Goal: Transaction & Acquisition: Purchase product/service

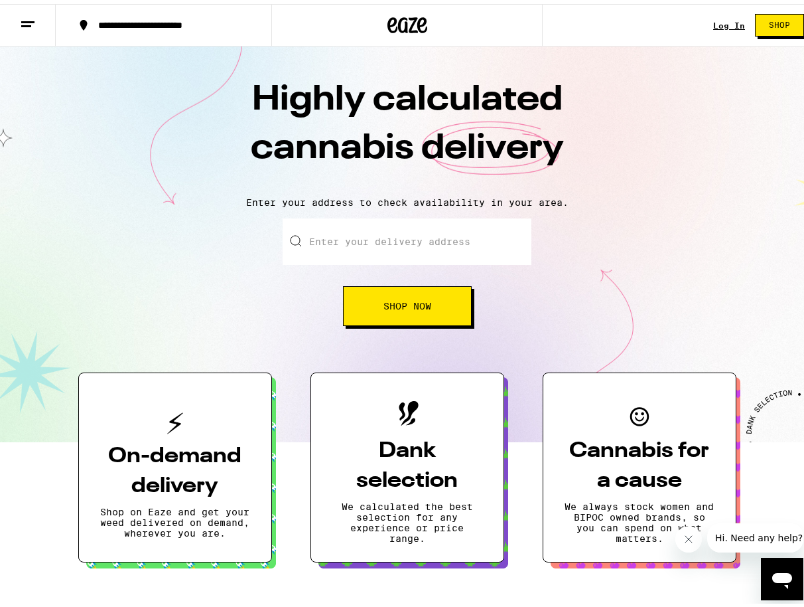
click at [433, 247] on input "Enter your delivery address" at bounding box center [407, 237] width 249 height 46
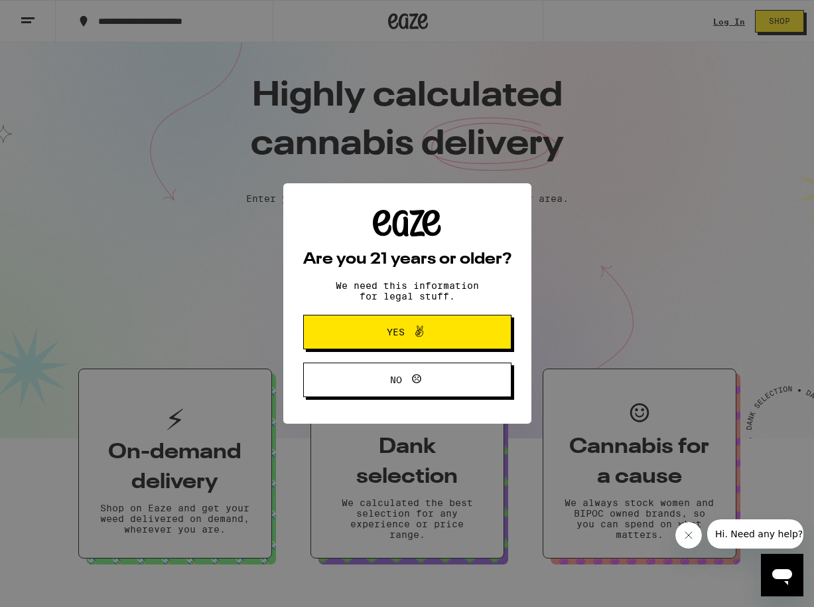
click at [453, 339] on span "Yes" at bounding box center [407, 331] width 101 height 17
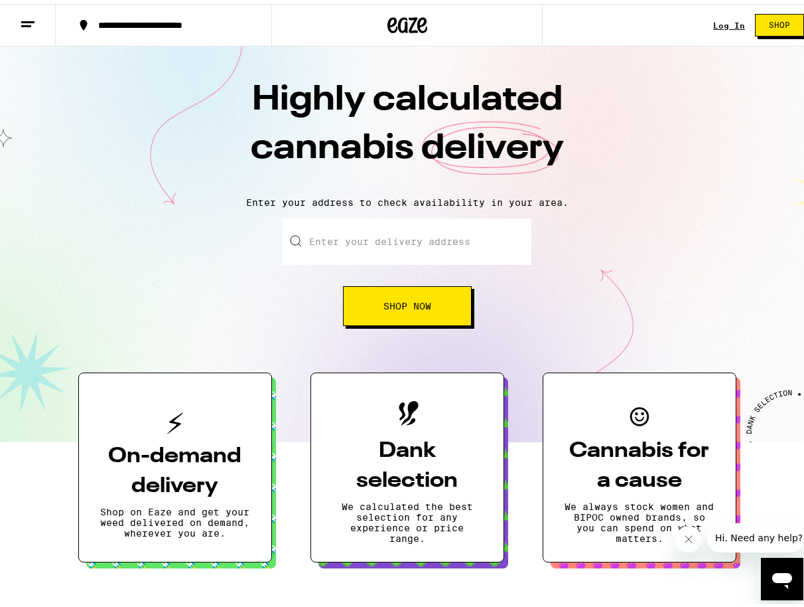
click at [333, 228] on input "Enter your delivery address" at bounding box center [407, 237] width 249 height 46
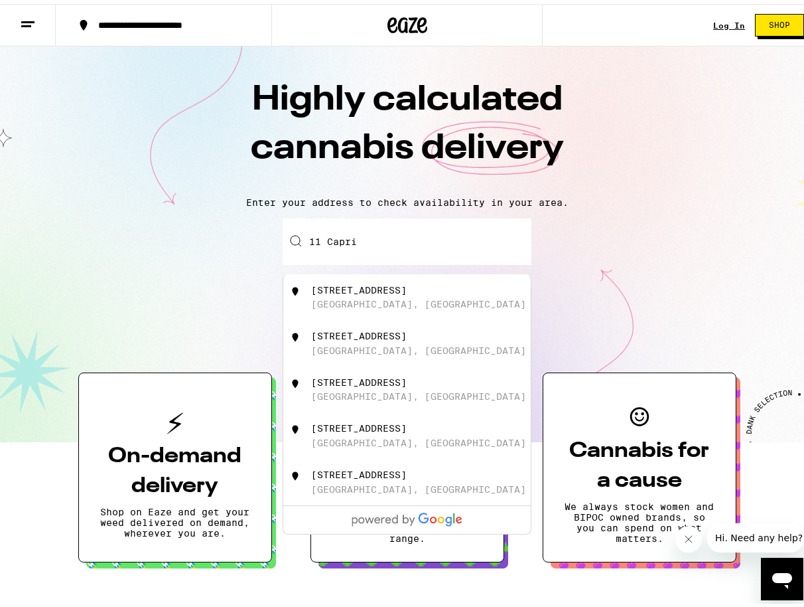
click at [435, 299] on div "[STREET_ADDRESS]" at bounding box center [429, 293] width 237 height 25
type input "[STREET_ADDRESS]"
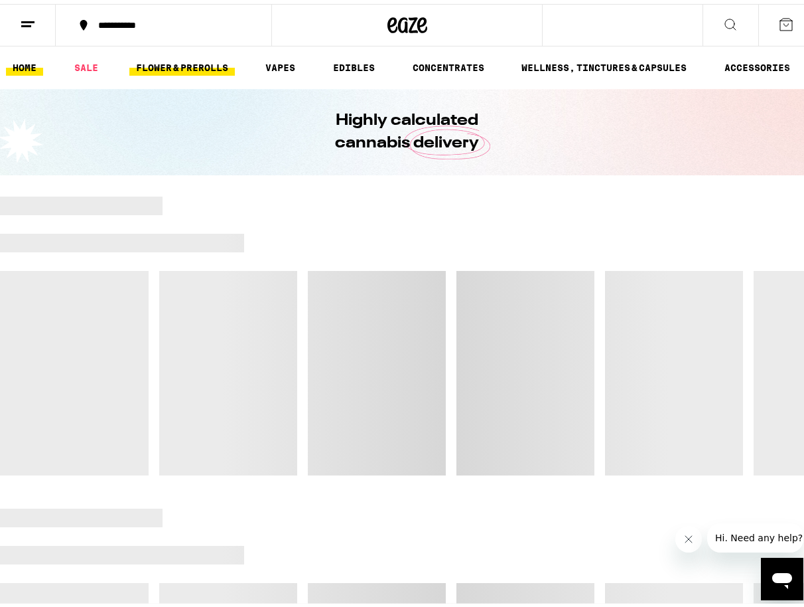
click at [202, 61] on link "FLOWER & PREROLLS" at bounding box center [182, 64] width 106 height 16
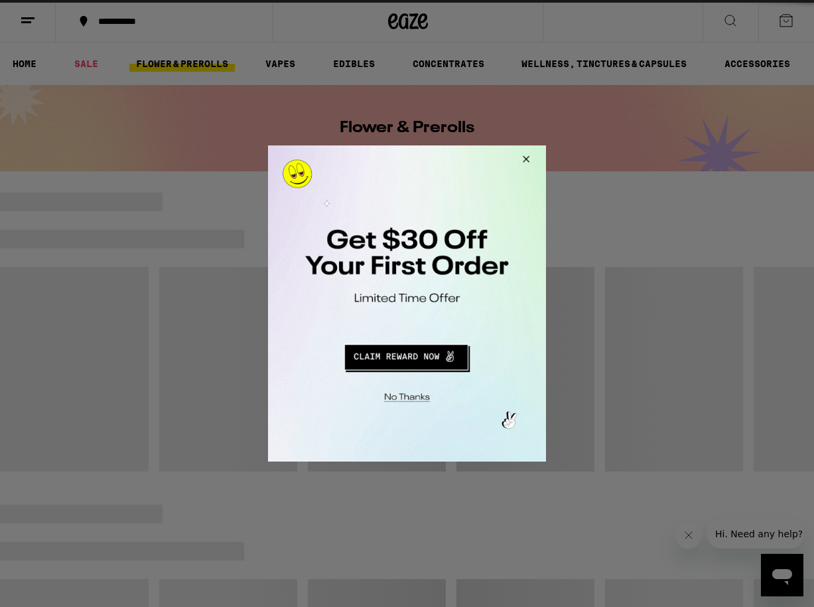
click at [518, 158] on button "Close Modal" at bounding box center [524, 161] width 36 height 32
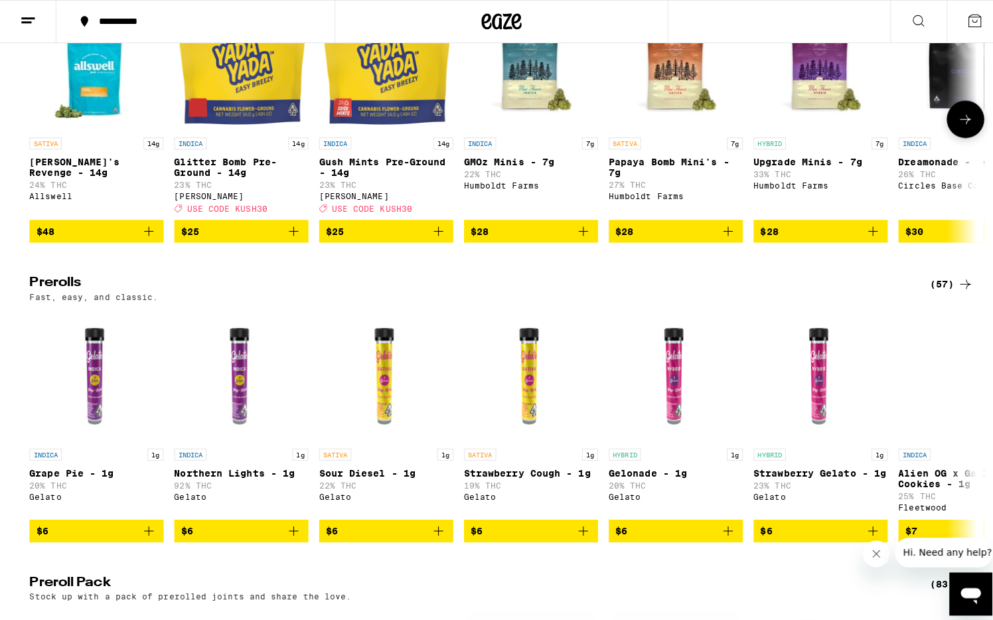
scroll to position [699, 0]
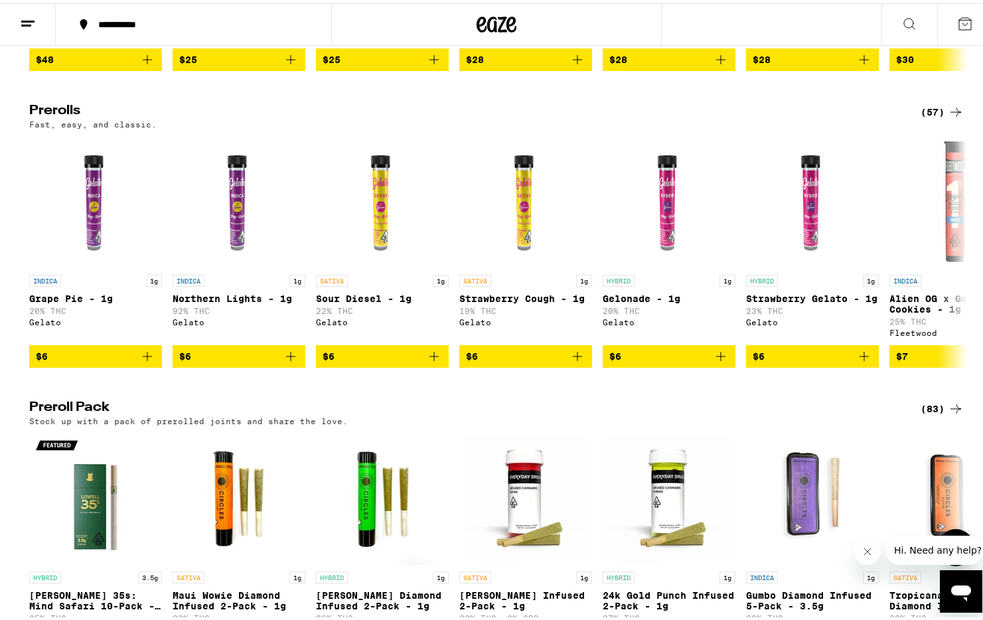
click at [526, 534] on img "Open page for Jack Herer Infused 2-Pack - 1g from Everyday" at bounding box center [525, 495] width 133 height 133
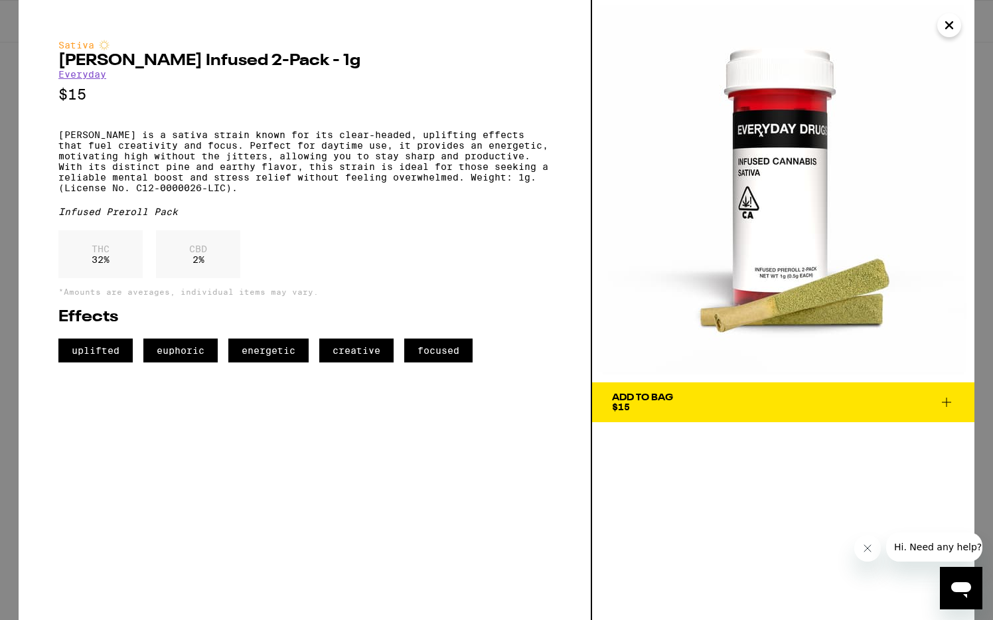
click at [804, 25] on button "Close" at bounding box center [949, 25] width 24 height 24
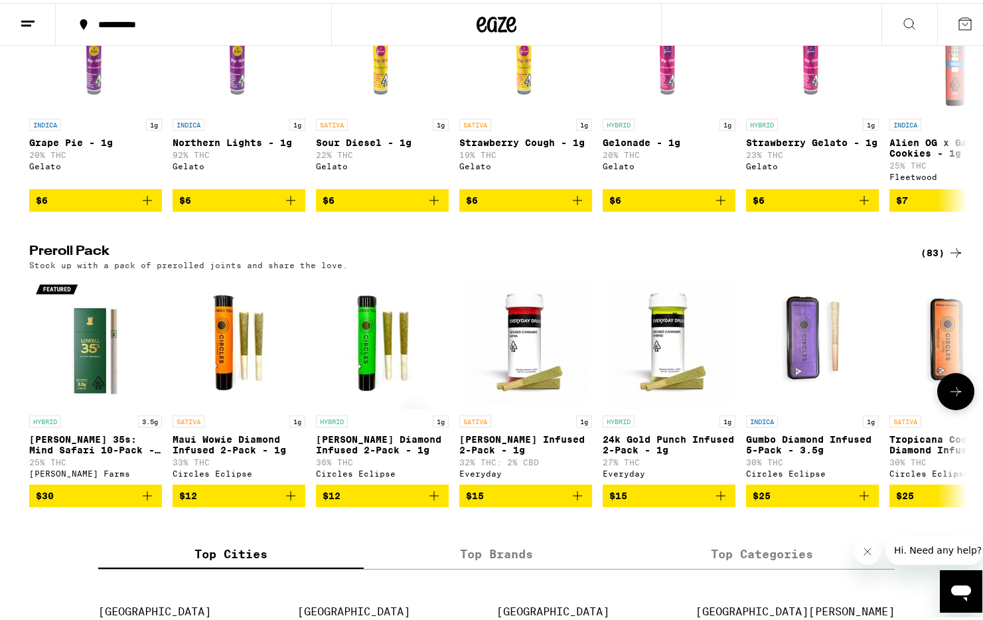
scroll to position [875, 0]
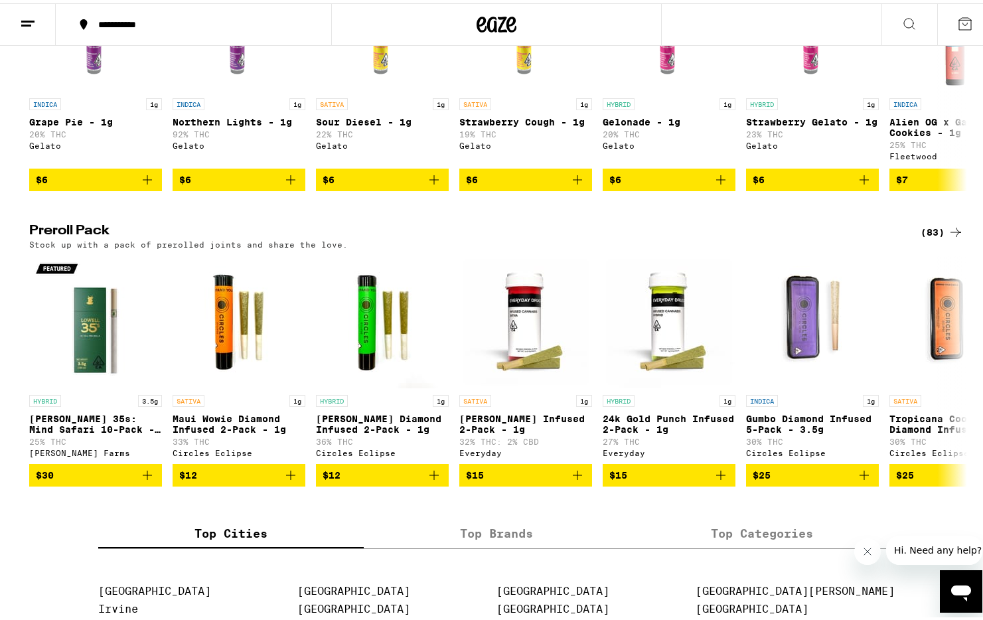
click at [804, 237] on icon at bounding box center [956, 229] width 16 height 16
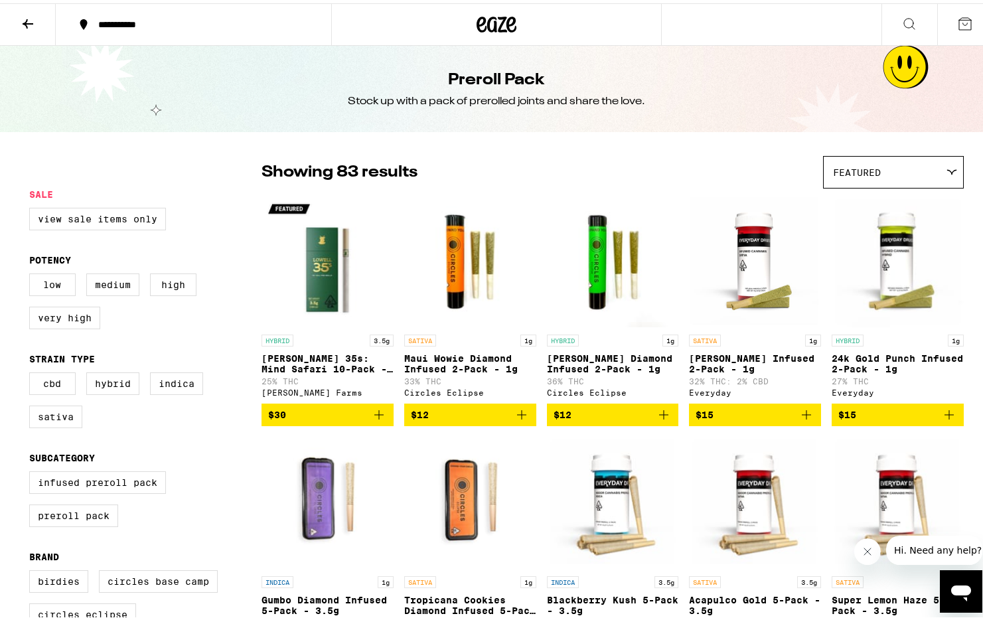
click at [804, 23] on icon at bounding box center [909, 20] width 11 height 11
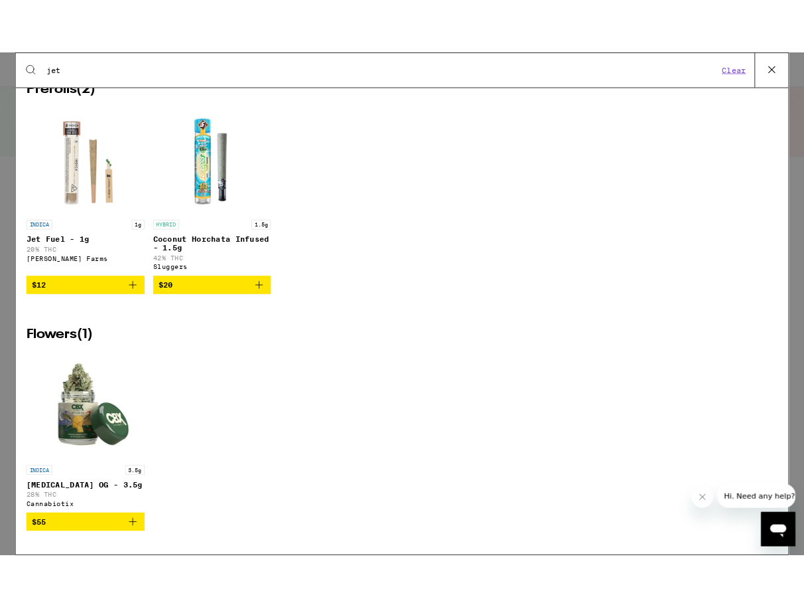
scroll to position [56, 0]
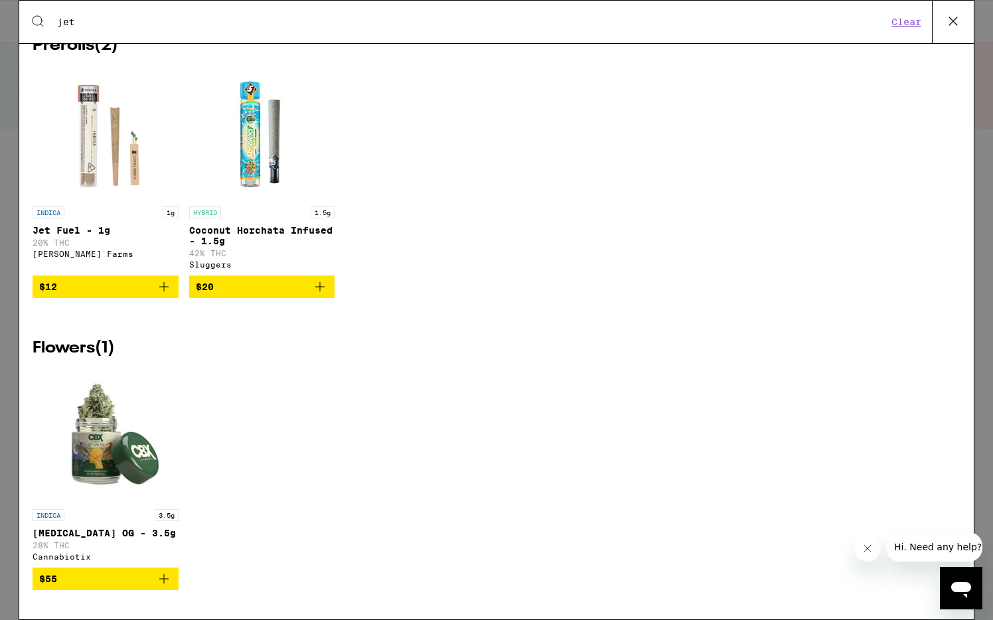
type input "jet"
click at [804, 23] on button at bounding box center [953, 22] width 42 height 42
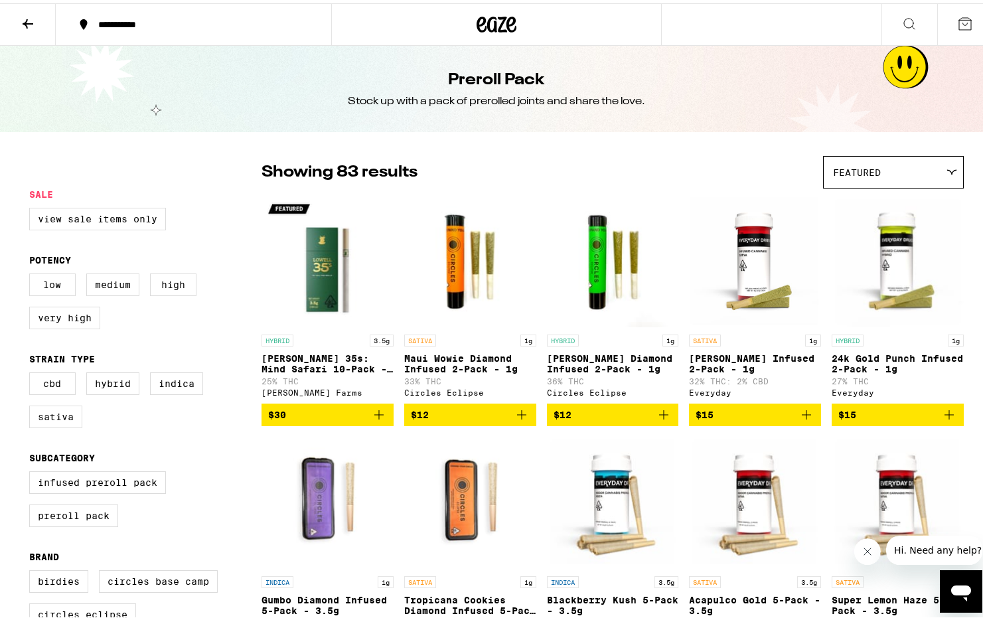
click at [29, 19] on icon at bounding box center [28, 21] width 16 height 16
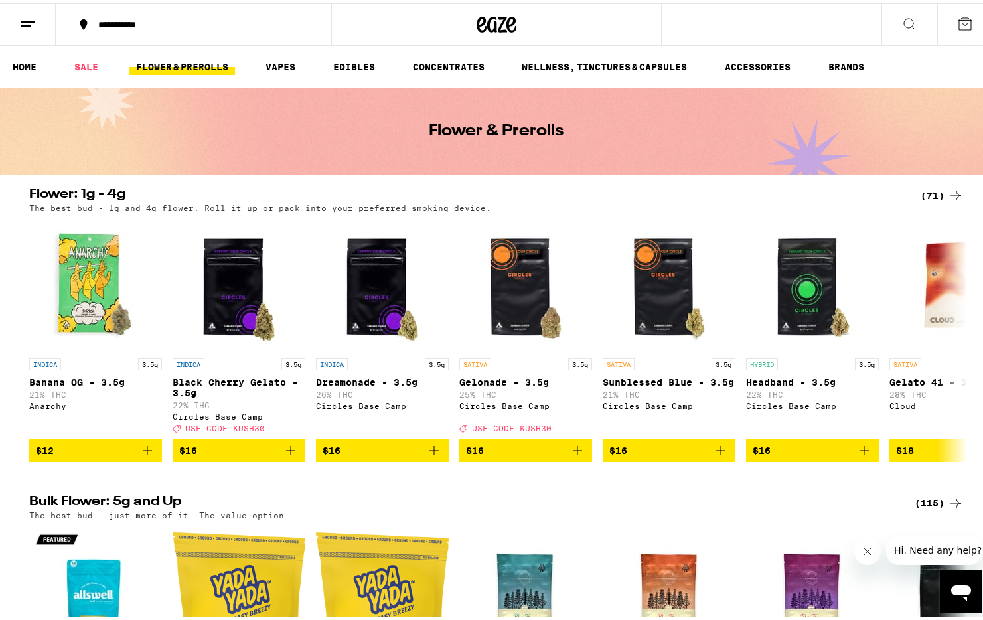
click at [28, 25] on icon at bounding box center [28, 21] width 16 height 16
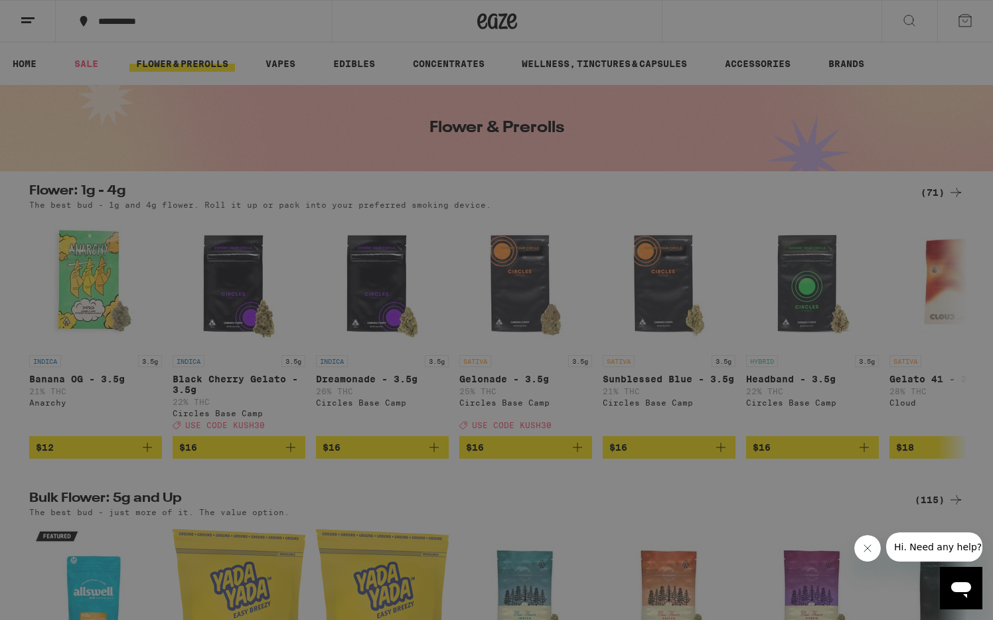
click at [17, 14] on icon at bounding box center [28, 22] width 27 height 27
